Goal: Task Accomplishment & Management: Manage account settings

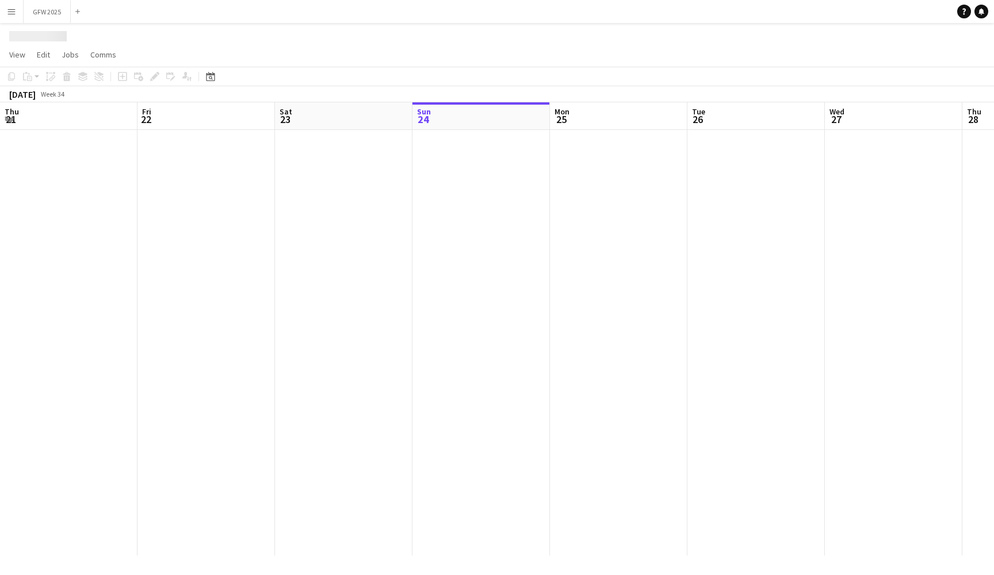
scroll to position [0, 275]
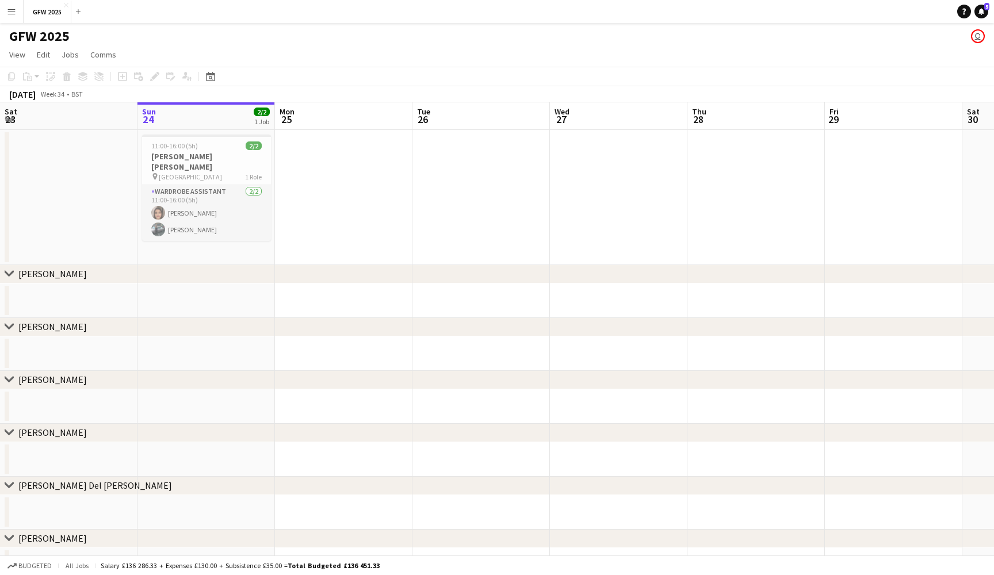
click at [223, 206] on app-card-role "Wardrobe Assistant [DATE] 11:00-16:00 (5h) [PERSON_NAME] [PERSON_NAME]" at bounding box center [206, 213] width 129 height 56
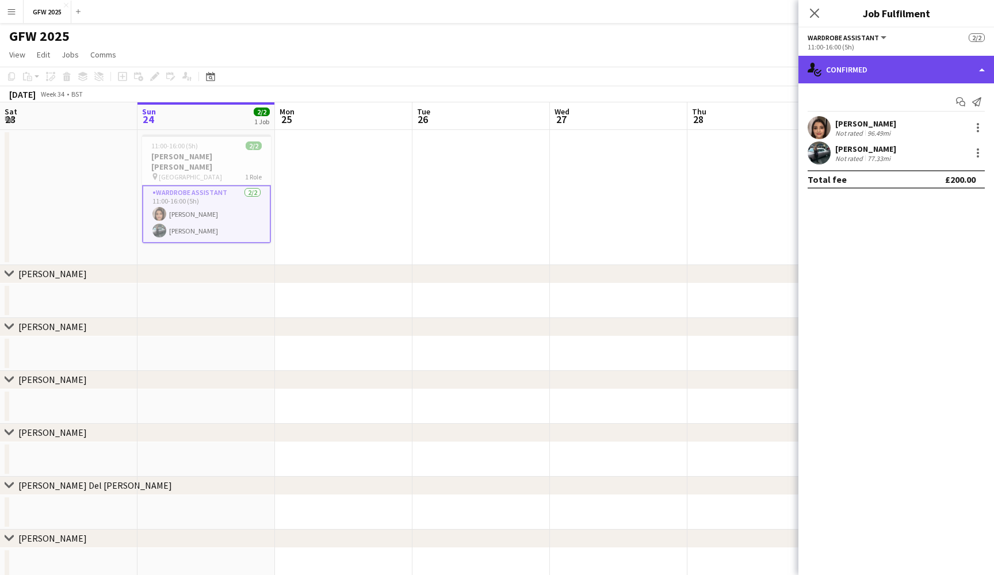
click at [938, 73] on div "single-neutral-actions-check-2 Confirmed" at bounding box center [895, 70] width 195 height 28
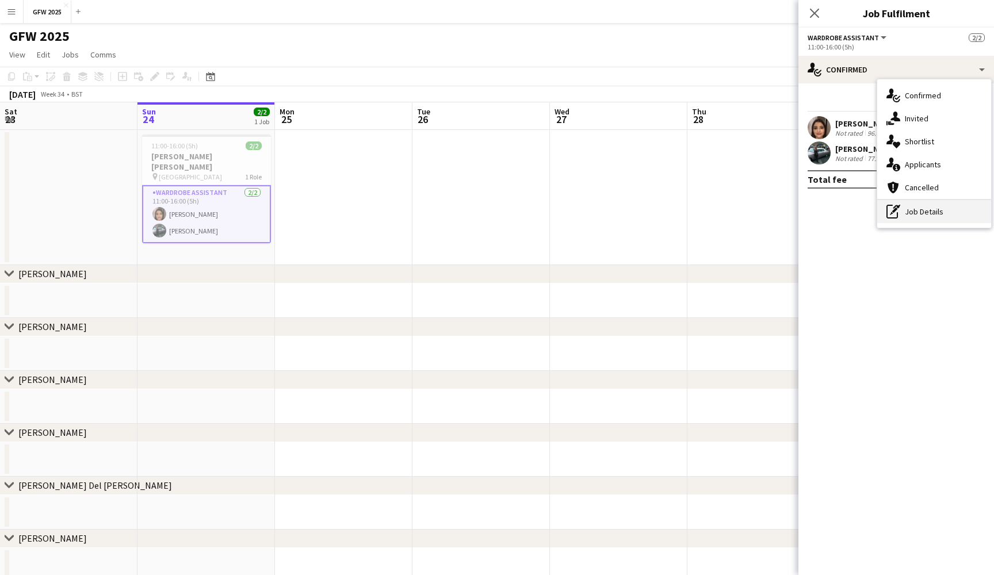
click at [931, 222] on div "pen-write Job Details" at bounding box center [934, 211] width 114 height 23
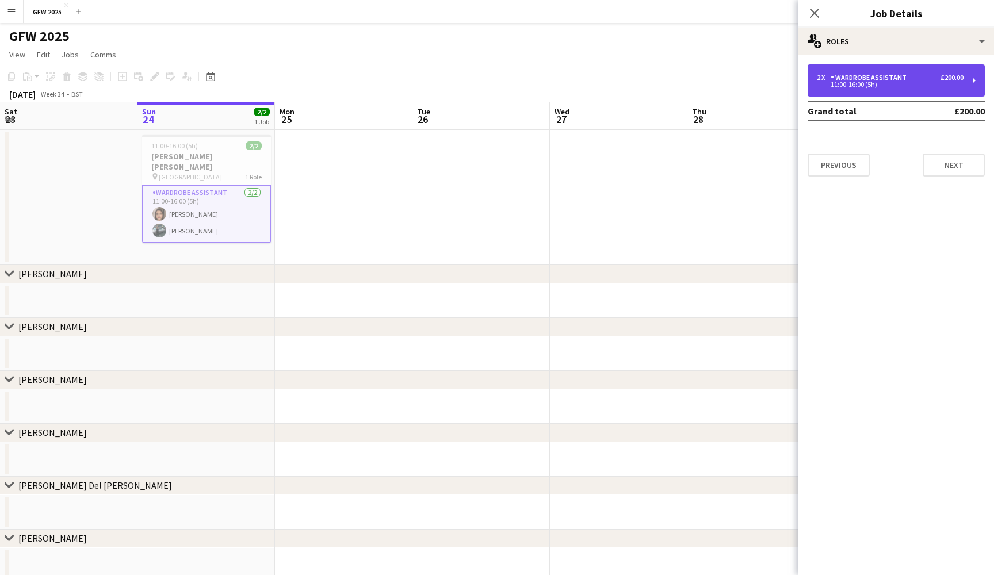
click at [915, 88] on div "2 x Wardrobe Assistant £200.00 11:00-16:00 (5h)" at bounding box center [895, 80] width 177 height 32
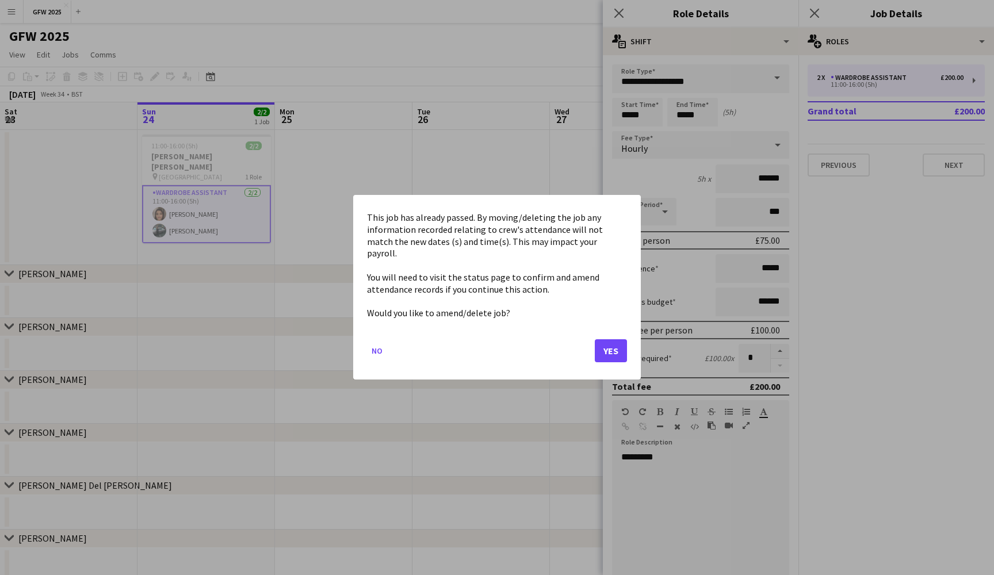
click at [613, 345] on button "Yes" at bounding box center [610, 351] width 32 height 23
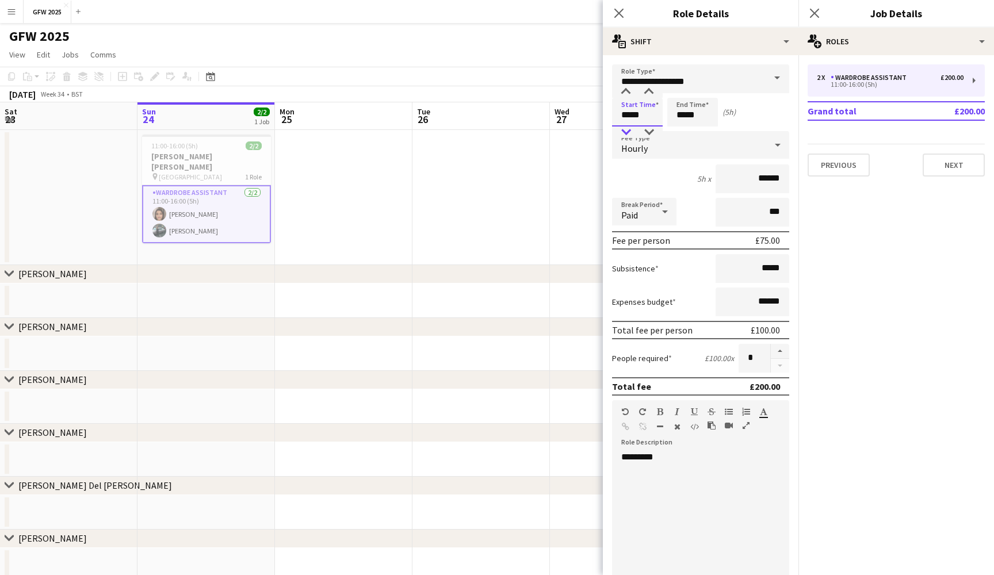
type input "*****"
click at [623, 130] on div at bounding box center [625, 131] width 23 height 11
click at [681, 117] on input "*****" at bounding box center [692, 112] width 51 height 29
click at [681, 91] on div at bounding box center [680, 91] width 23 height 11
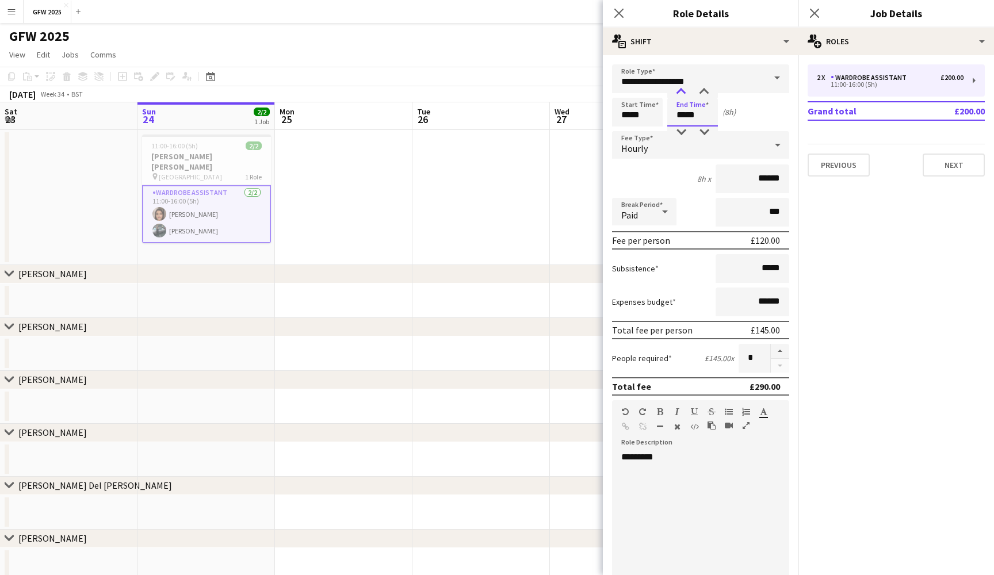
click at [681, 91] on div at bounding box center [680, 91] width 23 height 11
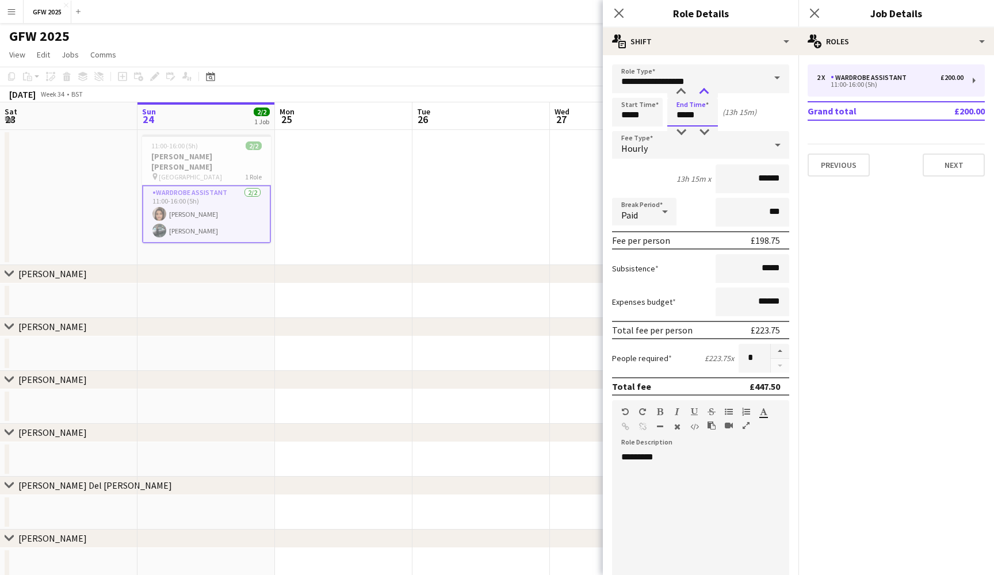
click at [703, 91] on div at bounding box center [703, 91] width 23 height 11
type input "*****"
click at [703, 91] on div at bounding box center [703, 91] width 23 height 11
click at [589, 43] on div "GFW 2025 user" at bounding box center [497, 34] width 994 height 22
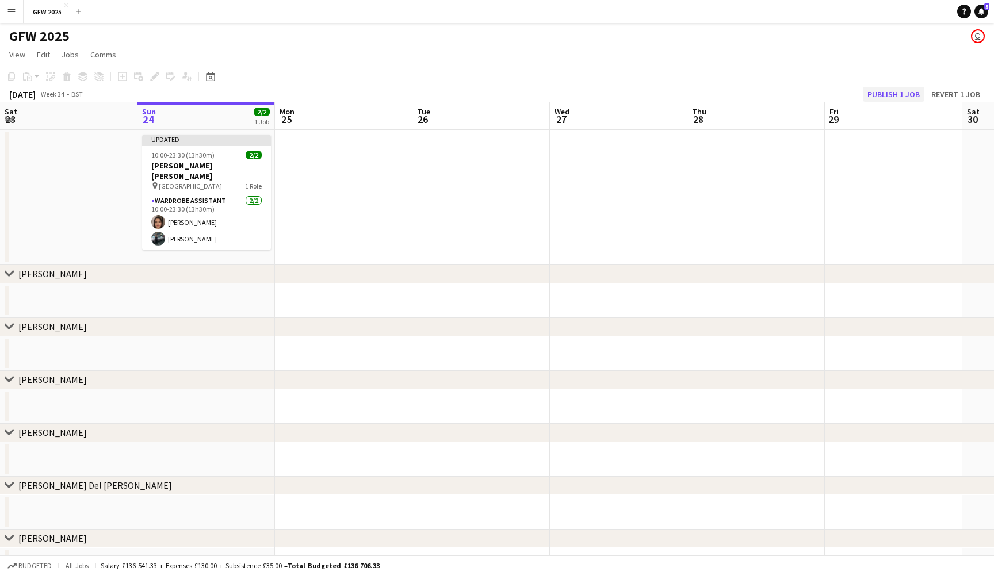
click at [889, 95] on button "Publish 1 job" at bounding box center [893, 94] width 62 height 15
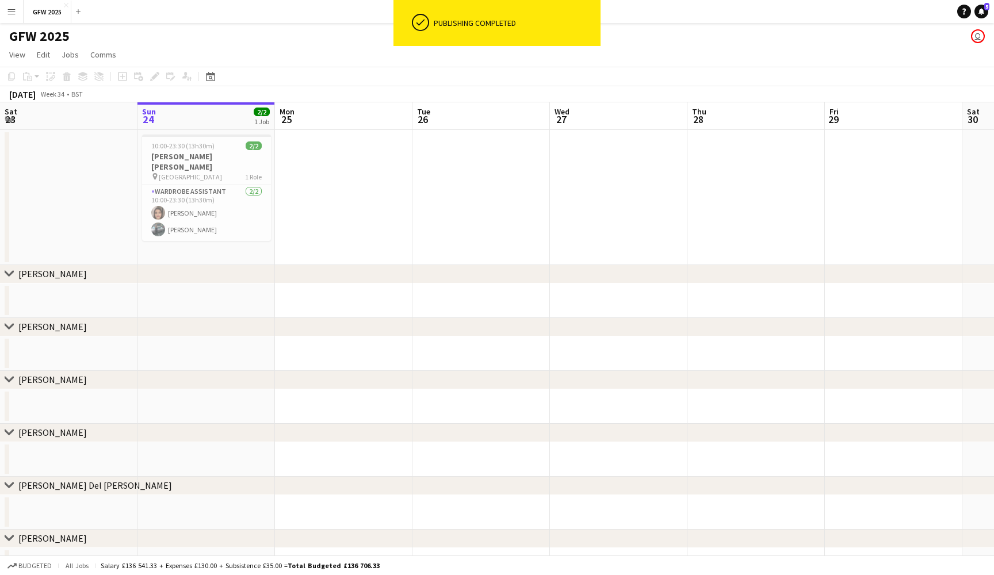
click at [439, 206] on app-date-cell at bounding box center [480, 197] width 137 height 135
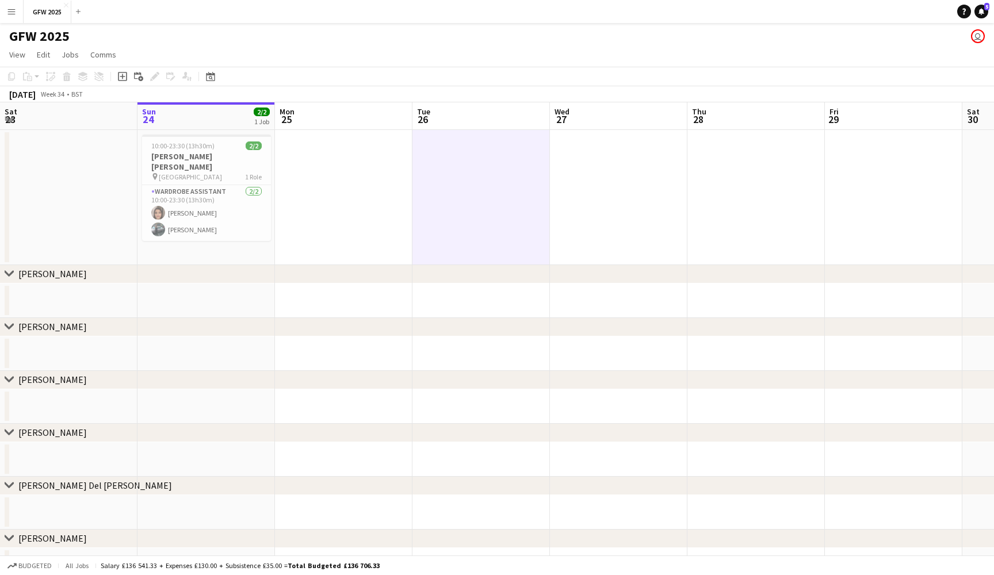
click at [359, 187] on app-date-cell at bounding box center [343, 197] width 137 height 135
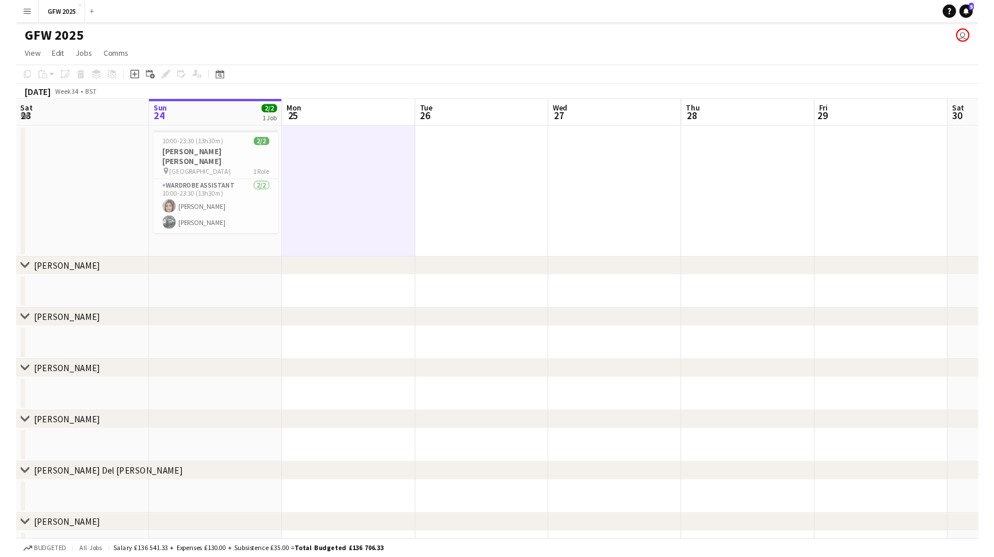
scroll to position [0, 0]
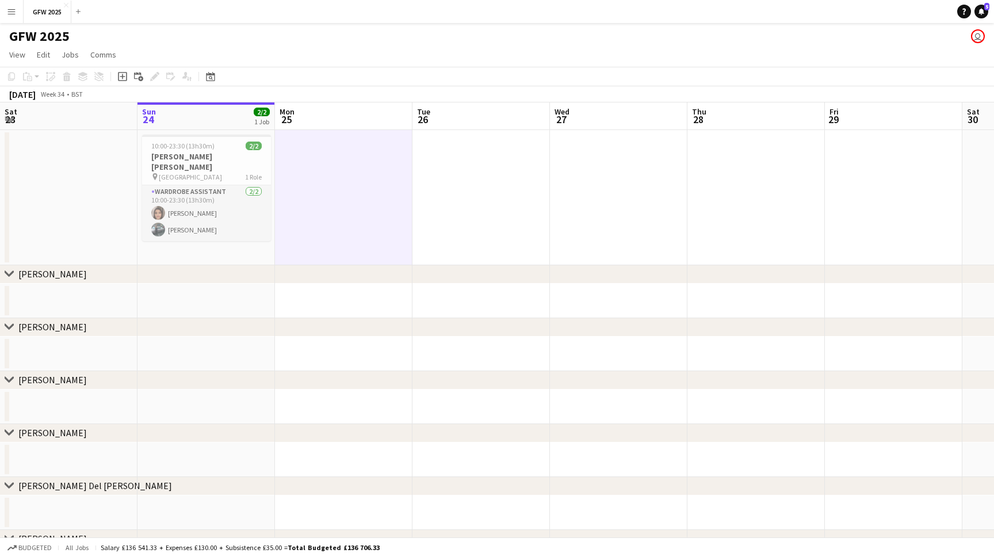
click at [207, 189] on app-card-role "Wardrobe Assistant [DATE] 10:00-23:30 (13h30m) [PERSON_NAME] [PERSON_NAME]" at bounding box center [206, 213] width 129 height 56
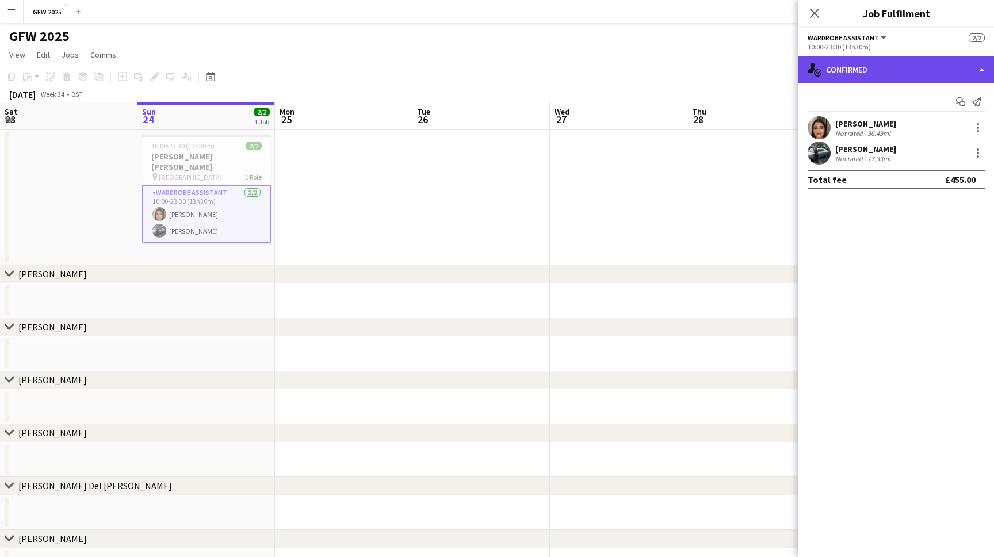
click at [964, 75] on div "single-neutral-actions-check-2 Confirmed" at bounding box center [895, 70] width 195 height 28
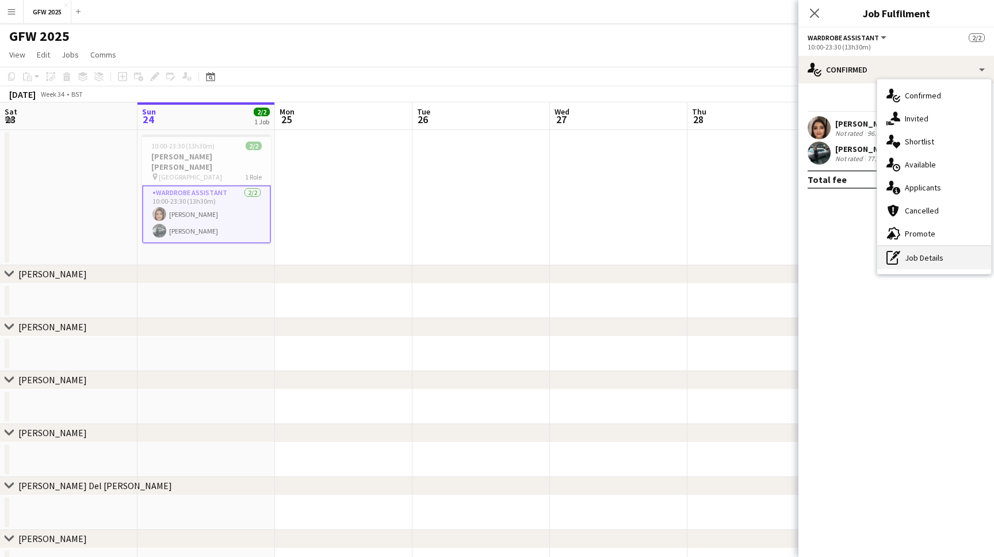
click at [938, 263] on div "pen-write Job Details" at bounding box center [934, 257] width 114 height 23
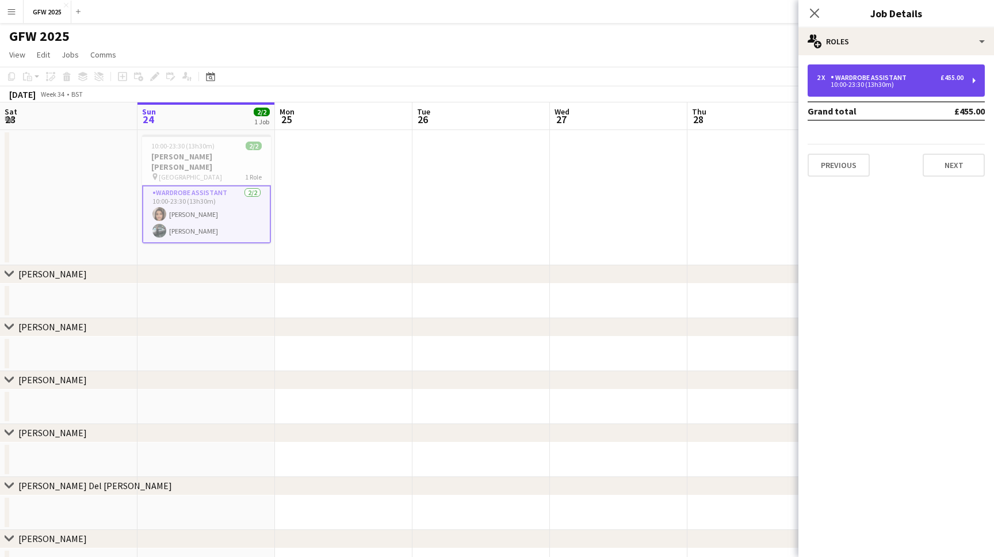
click at [916, 82] on div "10:00-23:30 (13h30m)" at bounding box center [889, 85] width 147 height 6
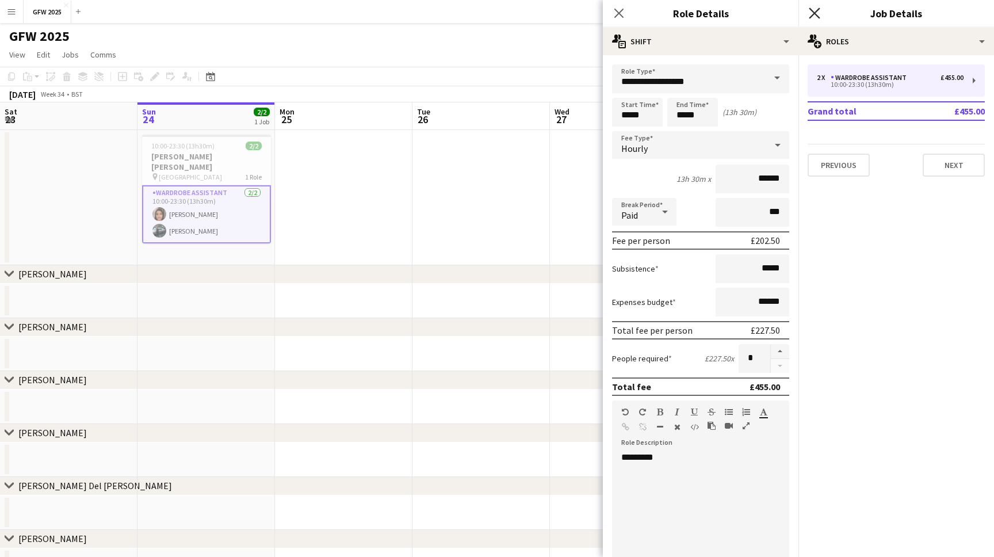
click at [814, 13] on icon at bounding box center [813, 12] width 11 height 11
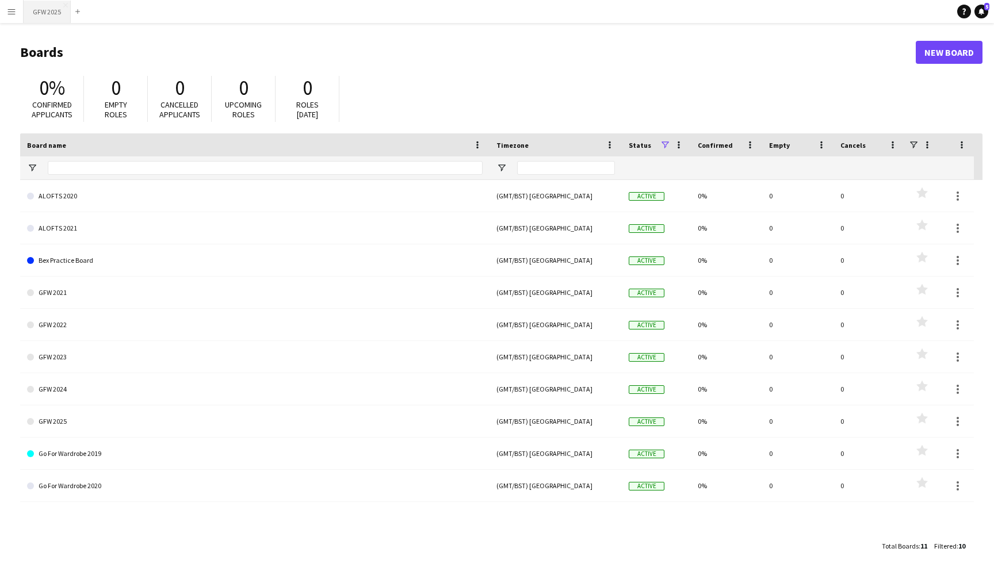
click at [40, 16] on button "GFW 2025 Close" at bounding box center [47, 12] width 47 height 22
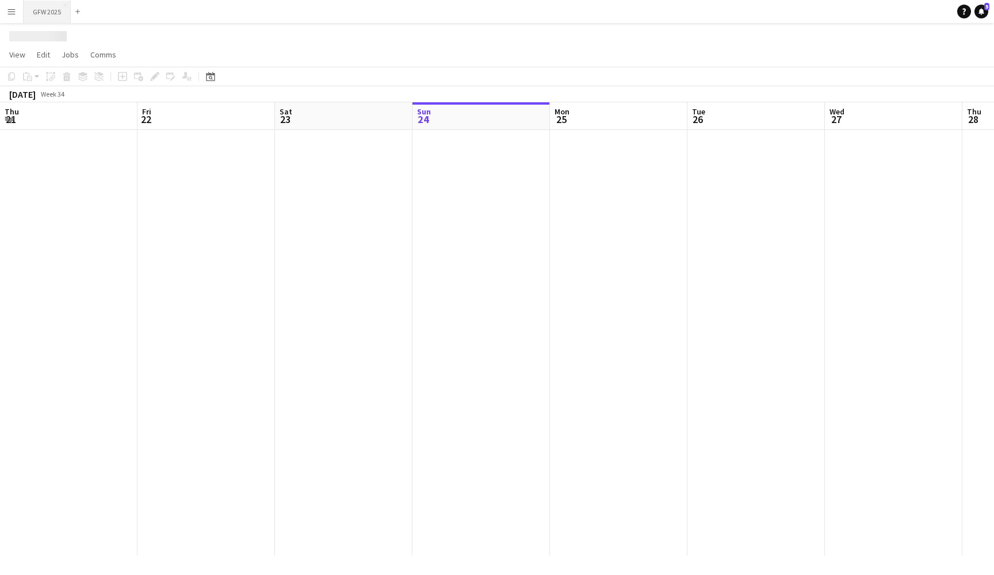
scroll to position [0, 275]
